Goal: Find specific page/section: Find specific page/section

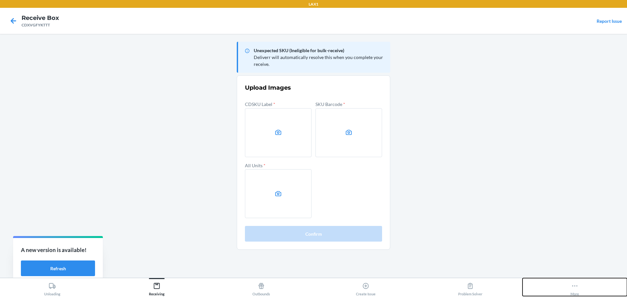
click at [579, 287] on button "More" at bounding box center [574, 287] width 104 height 18
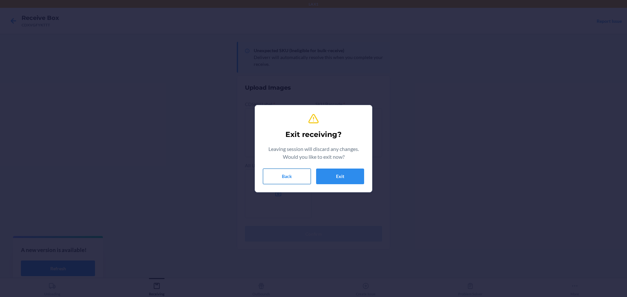
click at [310, 172] on button "Back" at bounding box center [287, 177] width 48 height 16
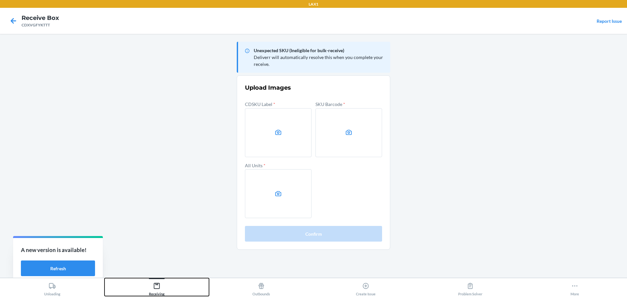
click at [156, 287] on icon at bounding box center [156, 286] width 7 height 7
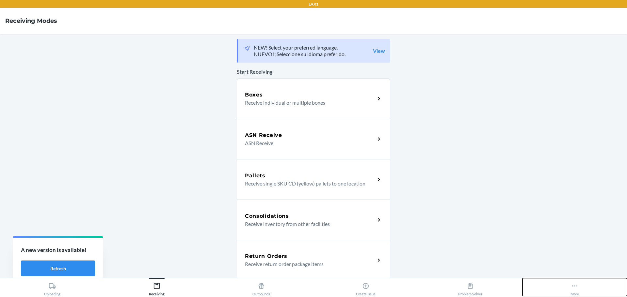
click at [578, 283] on icon at bounding box center [574, 286] width 7 height 7
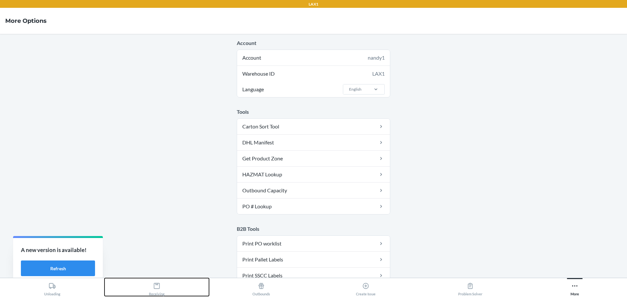
click at [168, 294] on button "Receiving" at bounding box center [156, 287] width 104 height 18
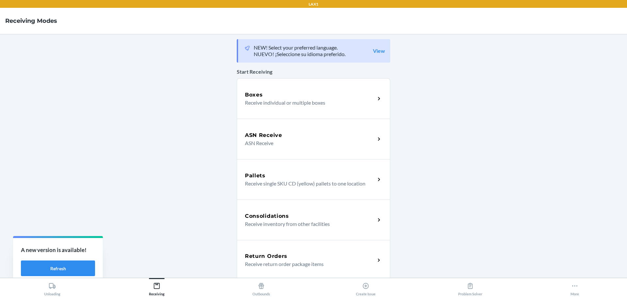
click at [327, 115] on div "Boxes Receive individual or multiple boxes" at bounding box center [313, 98] width 153 height 40
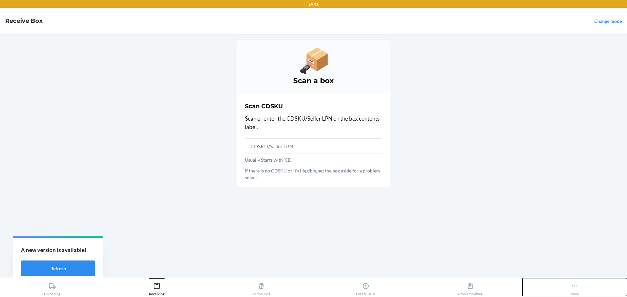
click at [573, 292] on div "More" at bounding box center [574, 288] width 8 height 16
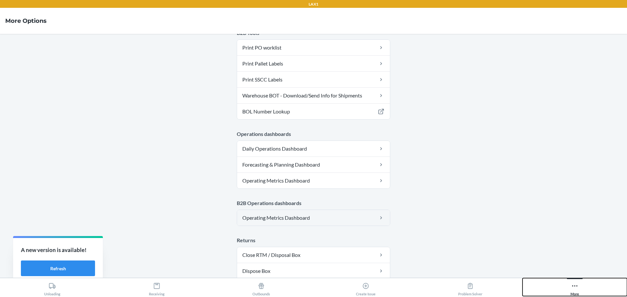
scroll to position [330, 0]
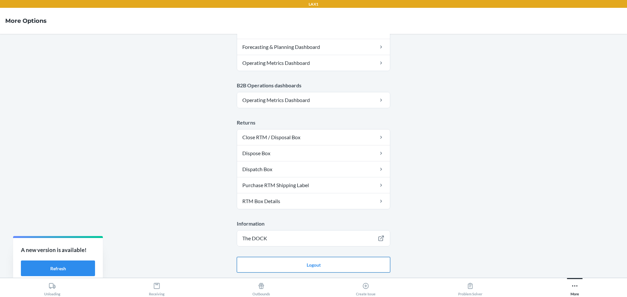
click at [345, 266] on button "Logout" at bounding box center [313, 265] width 153 height 16
